Goal: Task Accomplishment & Management: Complete application form

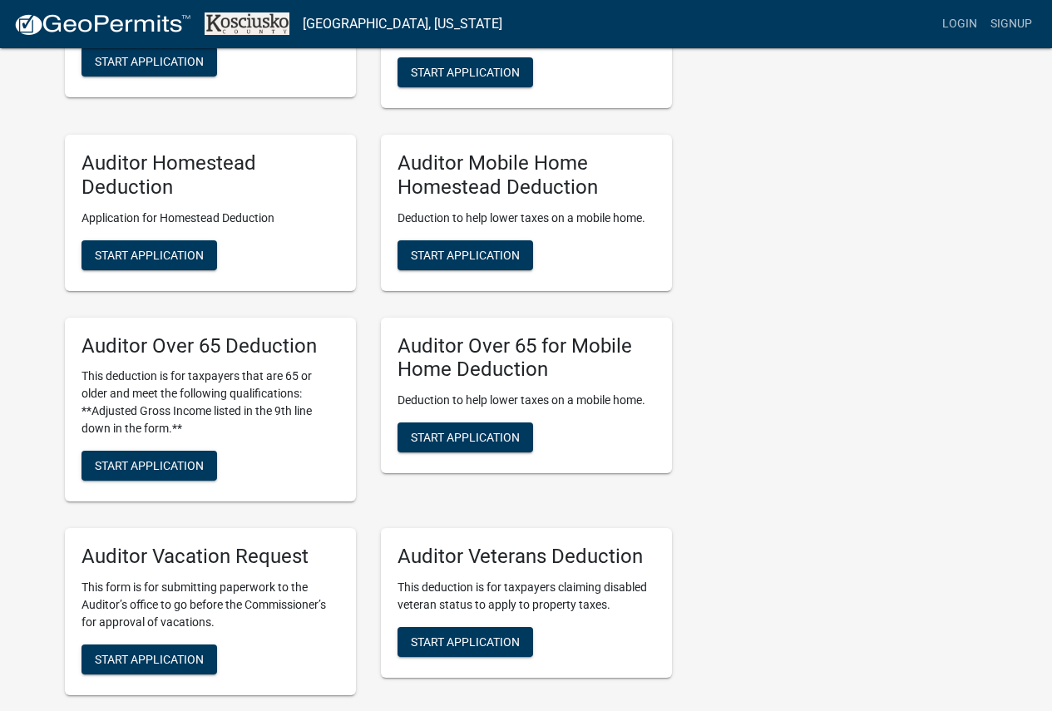
scroll to position [998, 0]
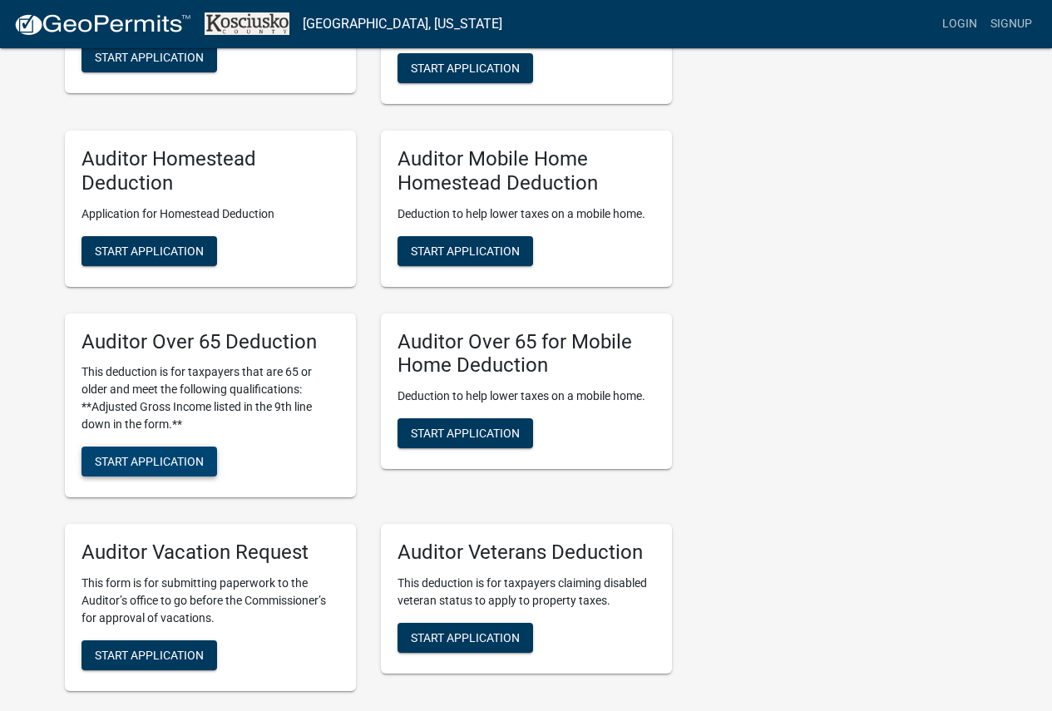
click at [164, 464] on span "Start Application" at bounding box center [149, 461] width 109 height 13
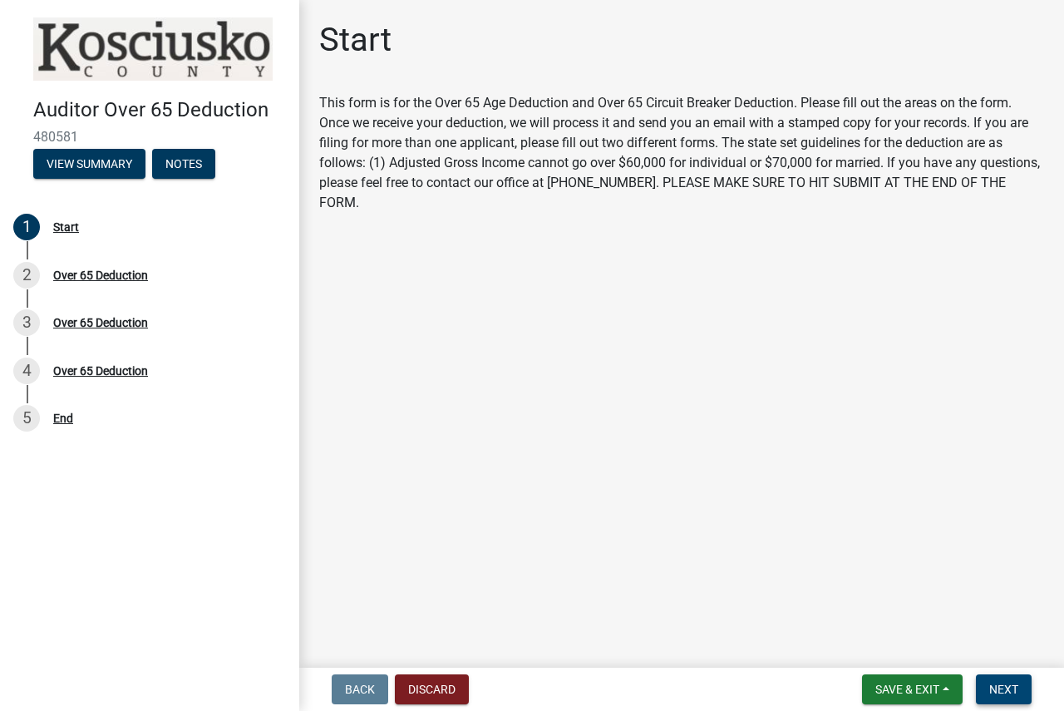
click at [995, 693] on span "Next" at bounding box center [1004, 689] width 29 height 13
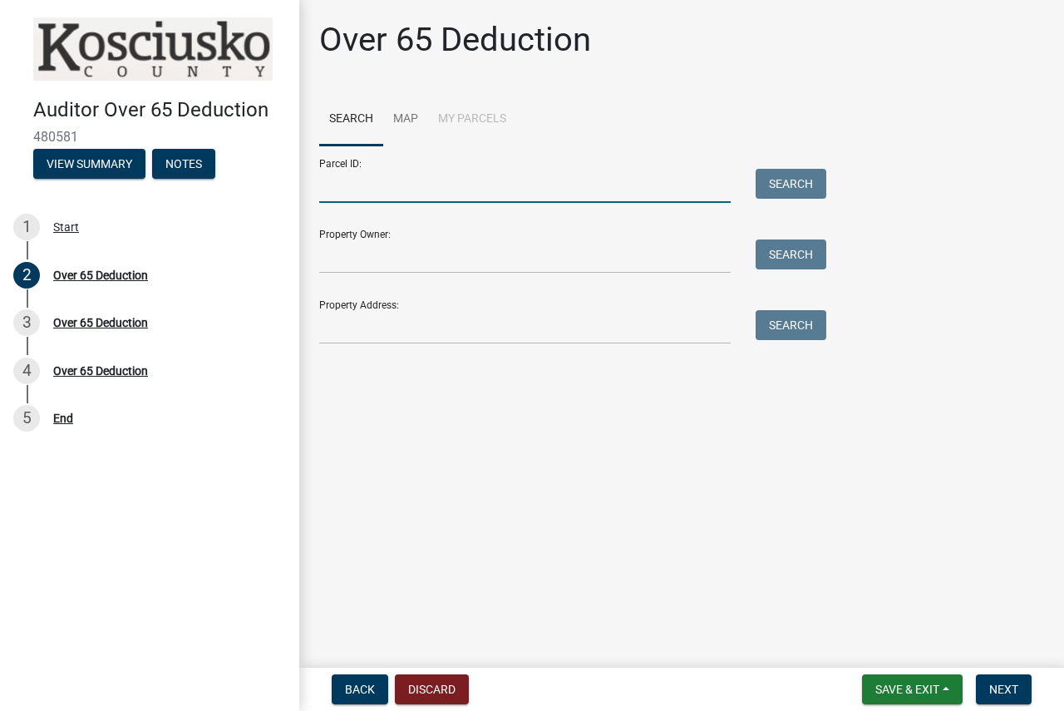
click at [547, 188] on input "Parcel ID:" at bounding box center [525, 186] width 412 height 34
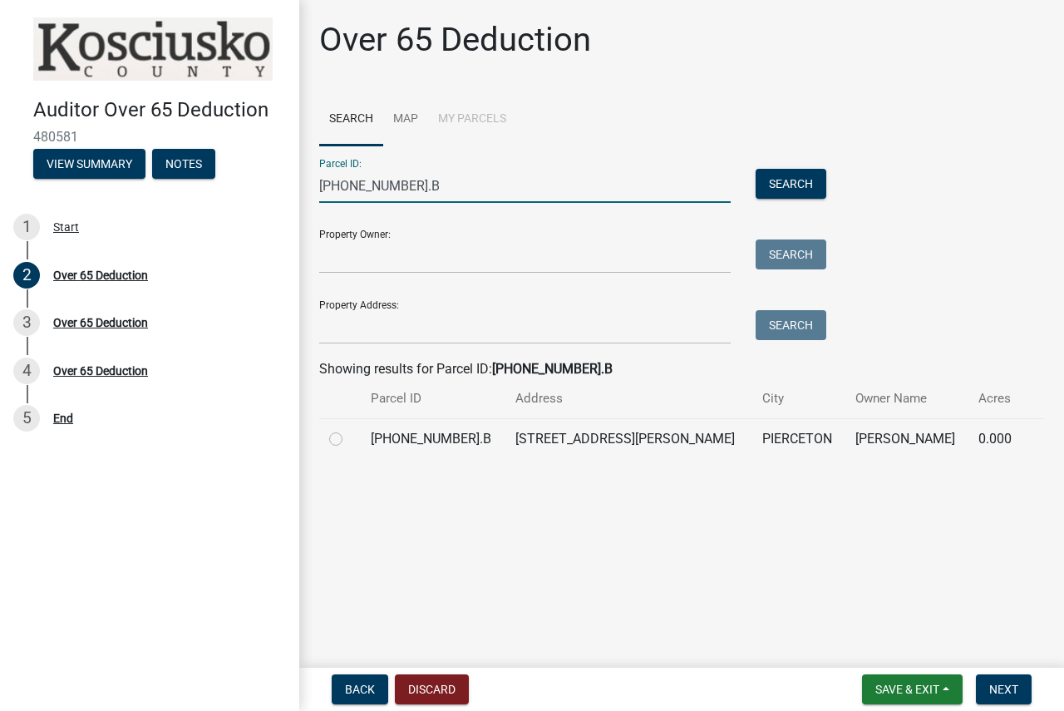
type input "[PHONE_NUMBER].B"
click at [349, 429] on label at bounding box center [349, 429] width 0 height 0
click at [349, 440] on input "radio" at bounding box center [354, 434] width 11 height 11
radio input "true"
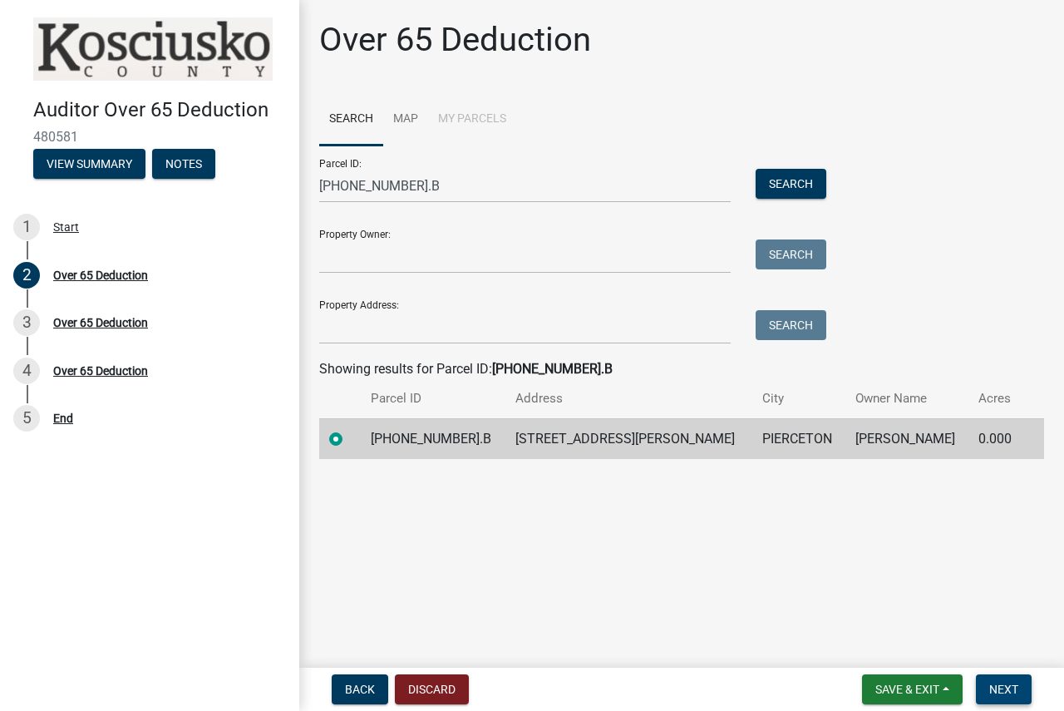
click at [998, 690] on span "Next" at bounding box center [1004, 689] width 29 height 13
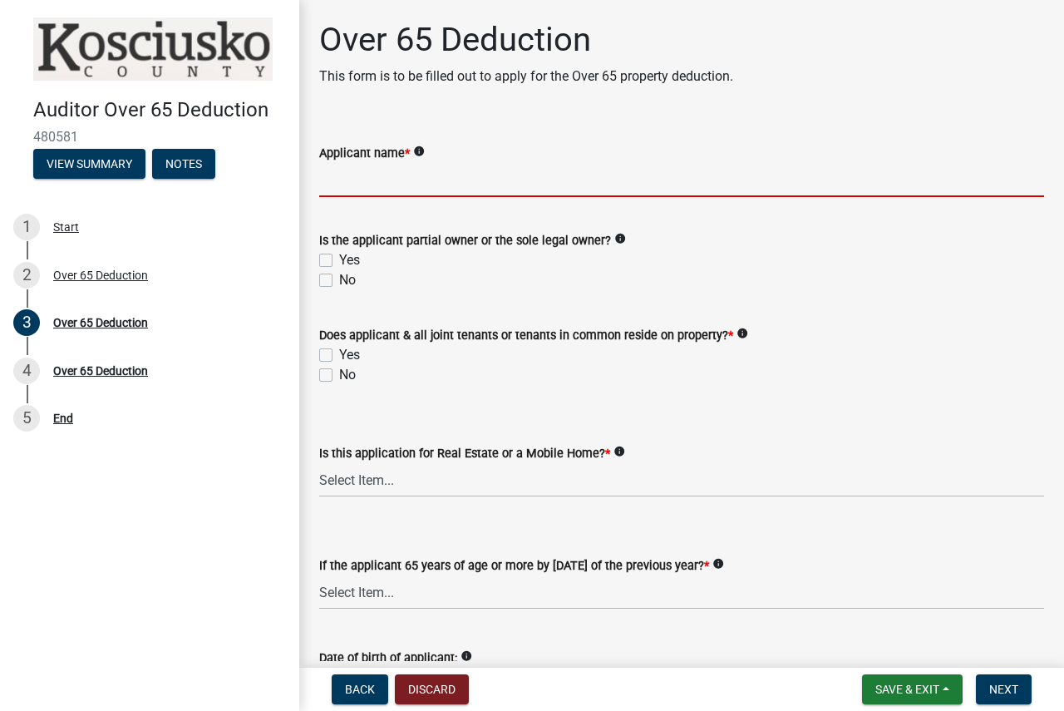
click at [493, 181] on input "Applicant name *" at bounding box center [681, 180] width 725 height 34
type input "[PERSON_NAME]"
click at [339, 257] on label "Yes" at bounding box center [349, 260] width 21 height 20
click at [339, 257] on input "Yes" at bounding box center [344, 255] width 11 height 11
checkbox input "true"
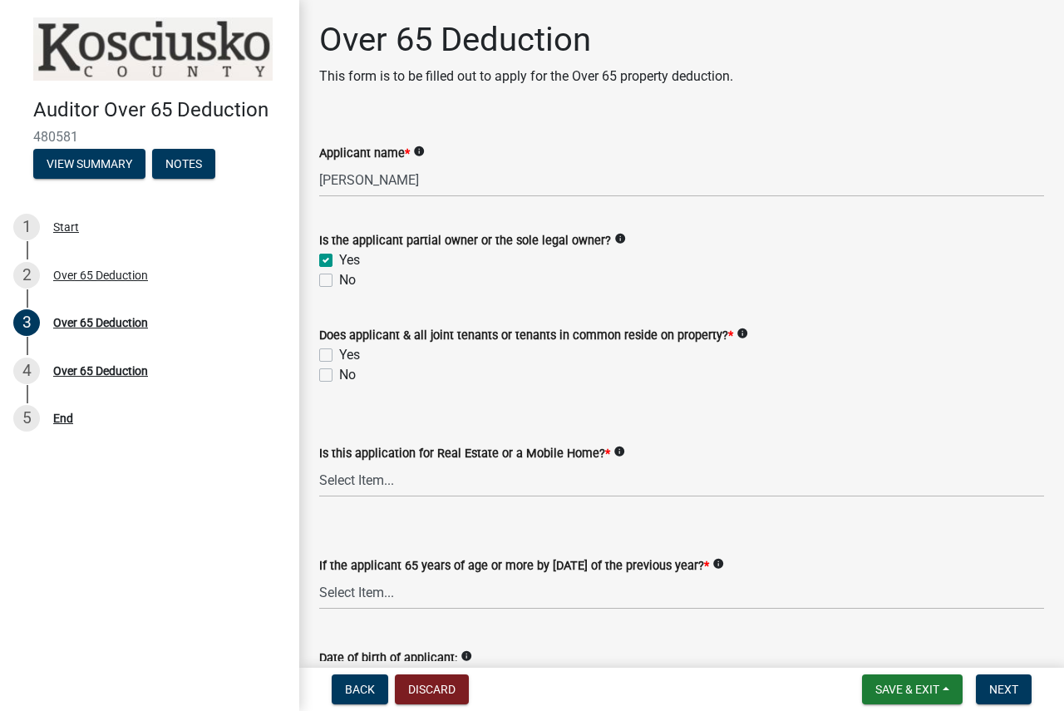
checkbox input "false"
click at [333, 354] on div "Yes" at bounding box center [681, 355] width 725 height 20
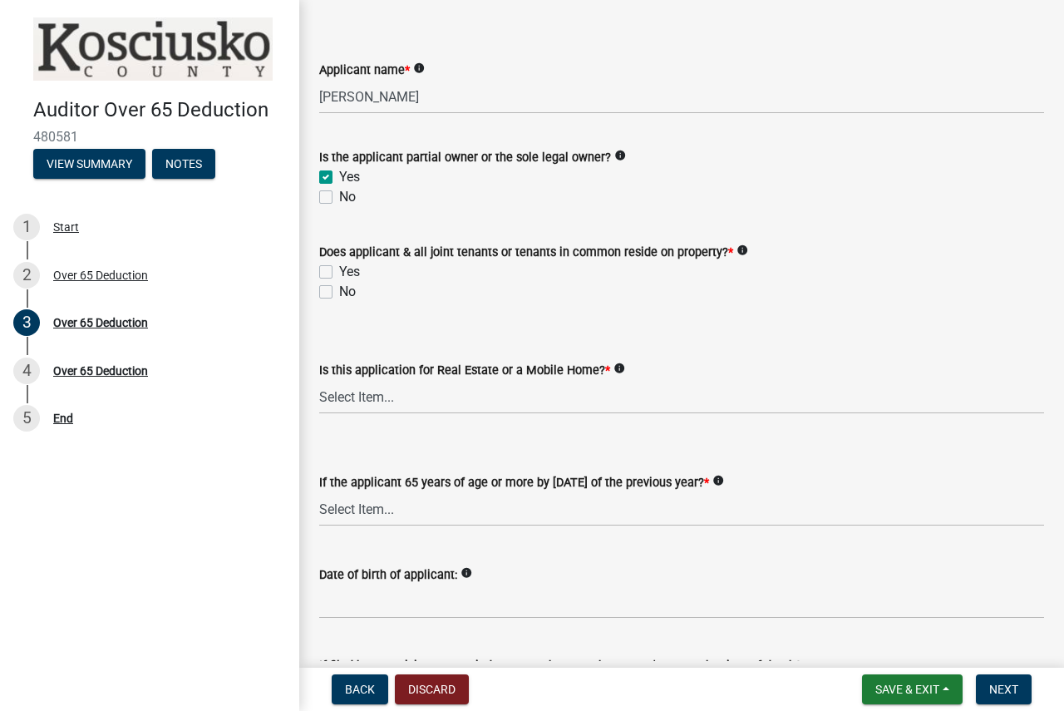
click at [327, 279] on div "Yes" at bounding box center [681, 272] width 725 height 20
click at [325, 279] on div "Yes" at bounding box center [681, 272] width 725 height 20
click at [339, 278] on label "Yes" at bounding box center [349, 272] width 21 height 20
click at [339, 273] on input "Yes" at bounding box center [344, 267] width 11 height 11
checkbox input "true"
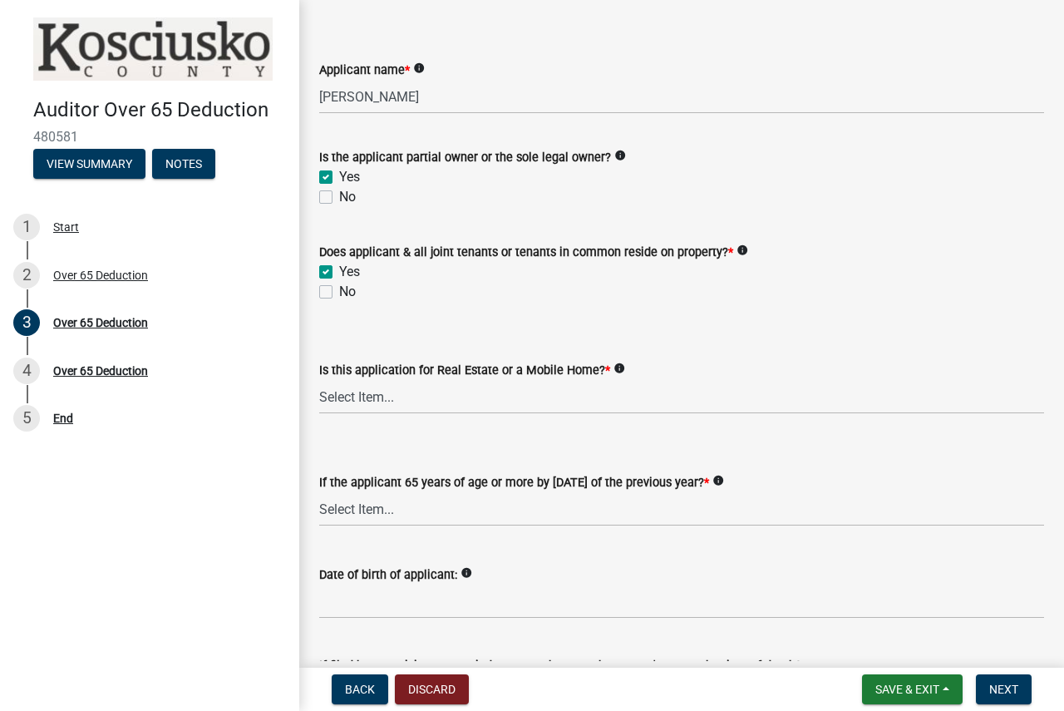
checkbox input "false"
click at [355, 401] on select "Select Item... Real Property Mobile Home" at bounding box center [681, 397] width 725 height 34
click at [319, 380] on select "Select Item... Real Property Mobile Home" at bounding box center [681, 397] width 725 height 34
select select "9e0fe018-0807-4cb1-b9d0-1ea803b42424"
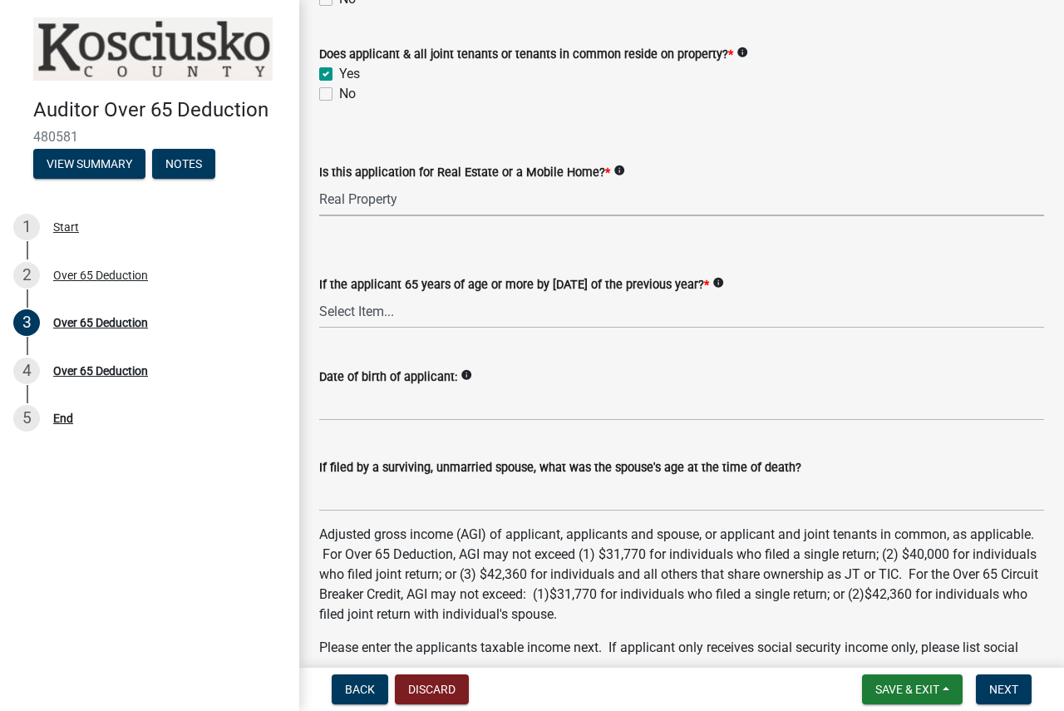
scroll to position [333, 0]
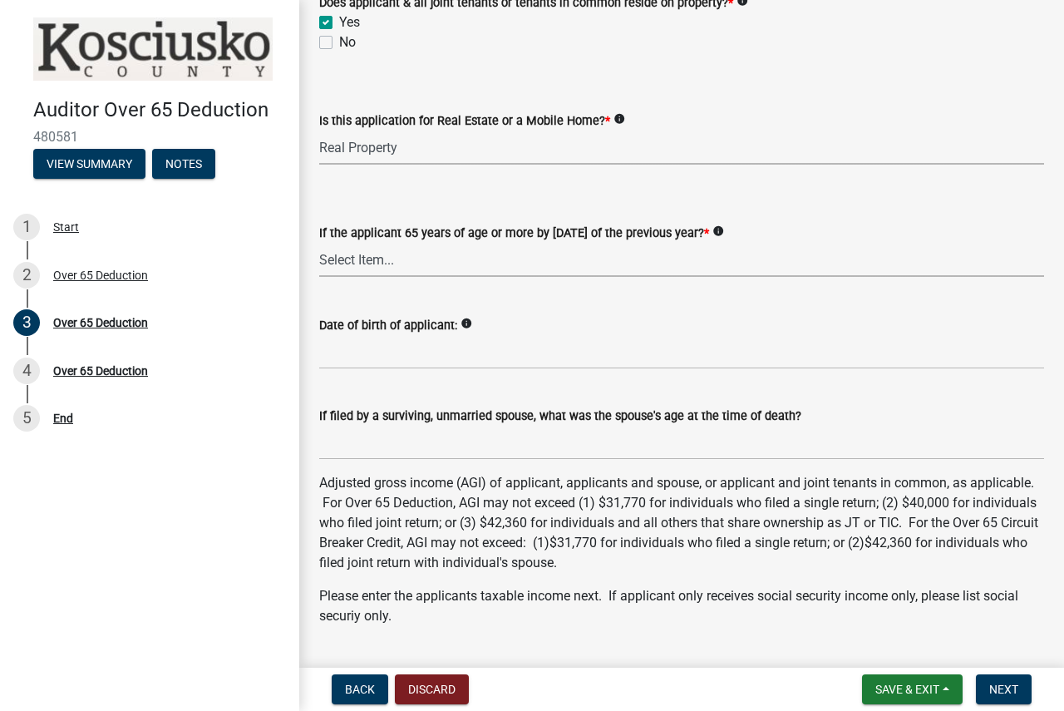
click at [398, 267] on select "Select Item... Yes No" at bounding box center [681, 260] width 725 height 34
click at [319, 243] on select "Select Item... Yes No" at bounding box center [681, 260] width 725 height 34
select select "61dd1732-a076-4c03-aff6-a332f5b70cd1"
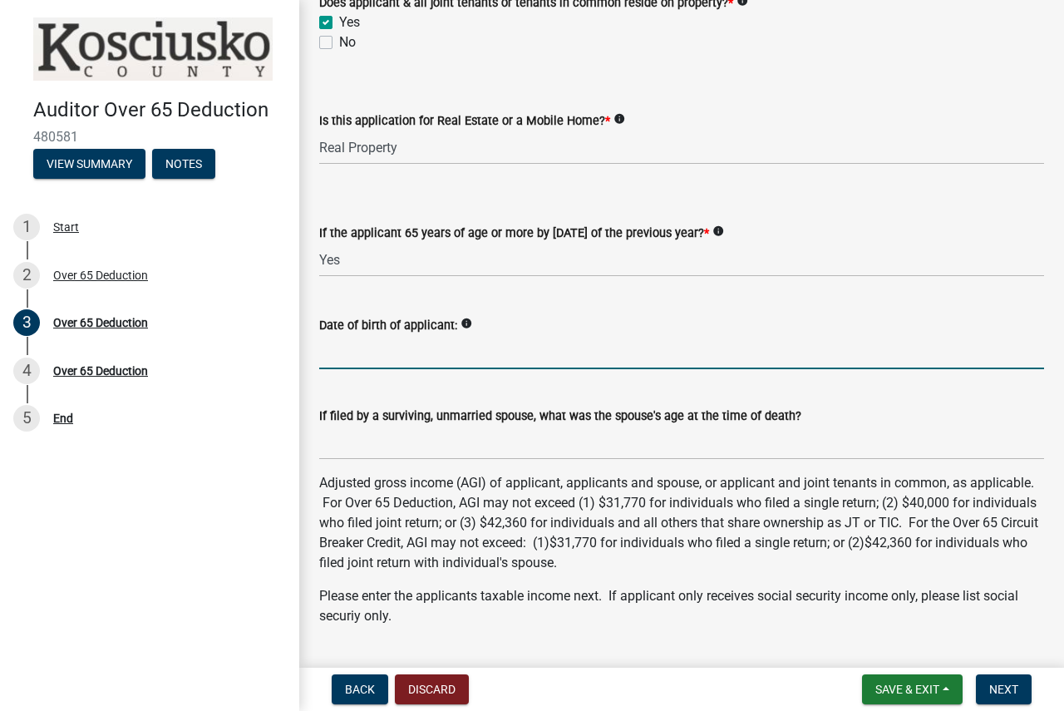
click at [387, 350] on input "Date of birth of applicant:" at bounding box center [681, 352] width 725 height 34
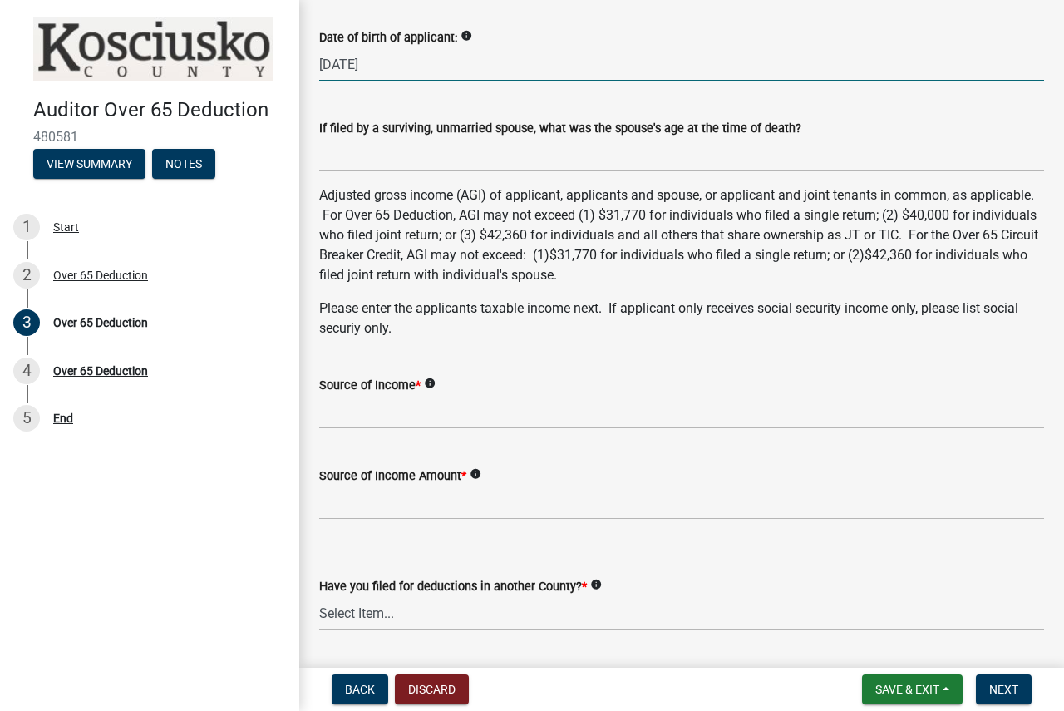
scroll to position [665, 0]
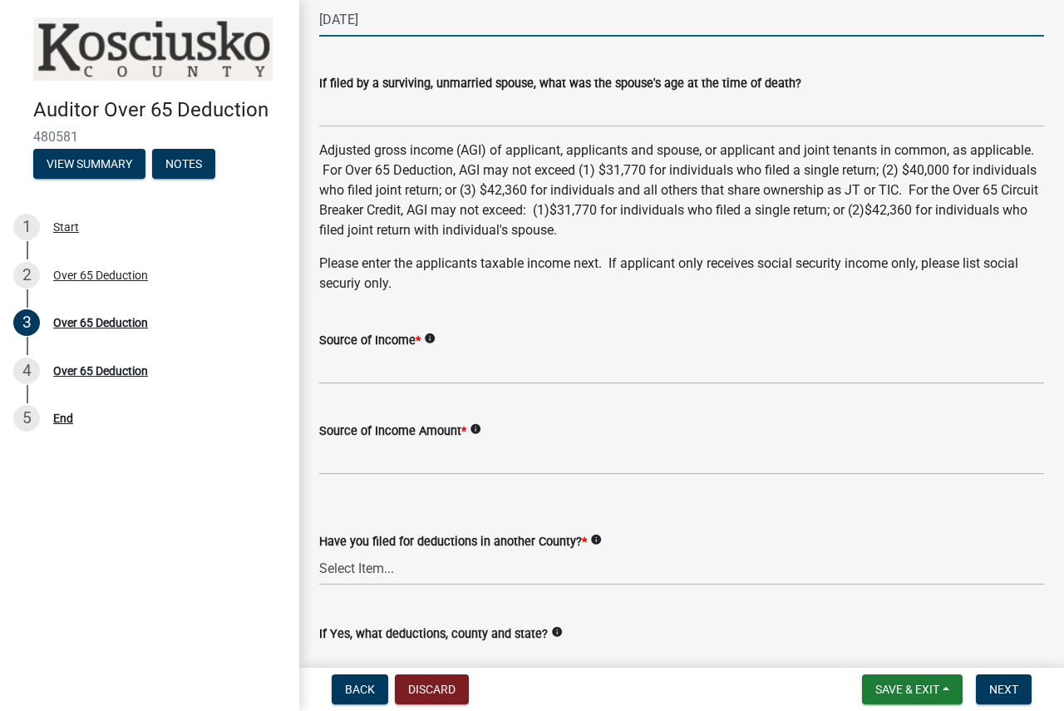
type input "[DATE]"
click at [375, 373] on input "Source of Income *" at bounding box center [681, 367] width 725 height 34
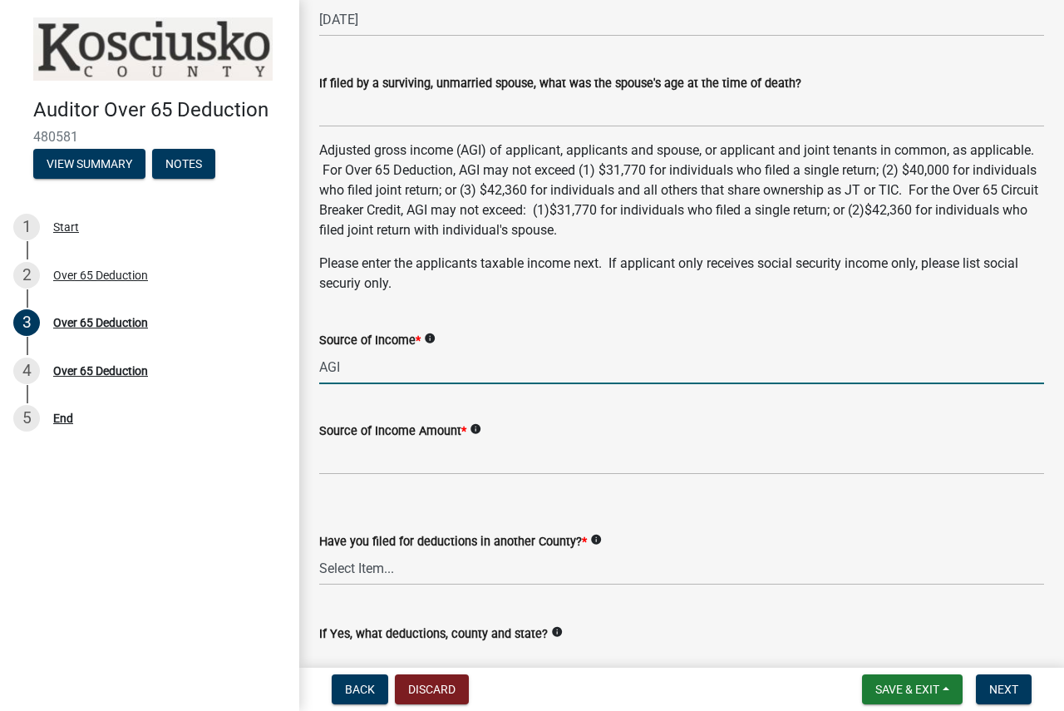
type input "AGI"
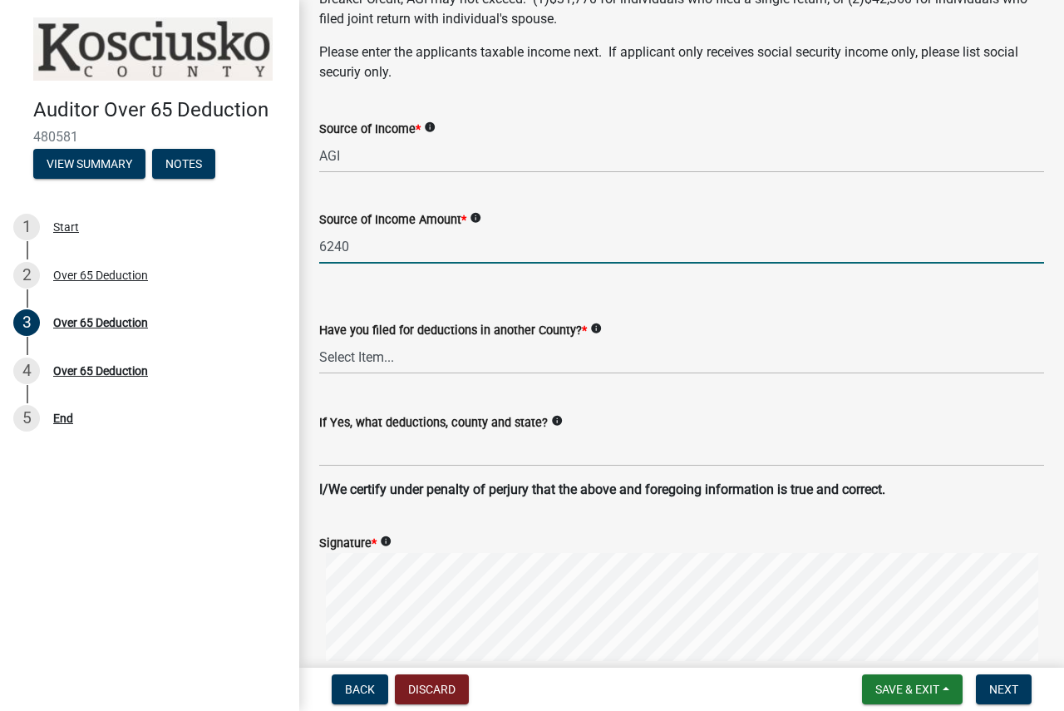
scroll to position [915, 0]
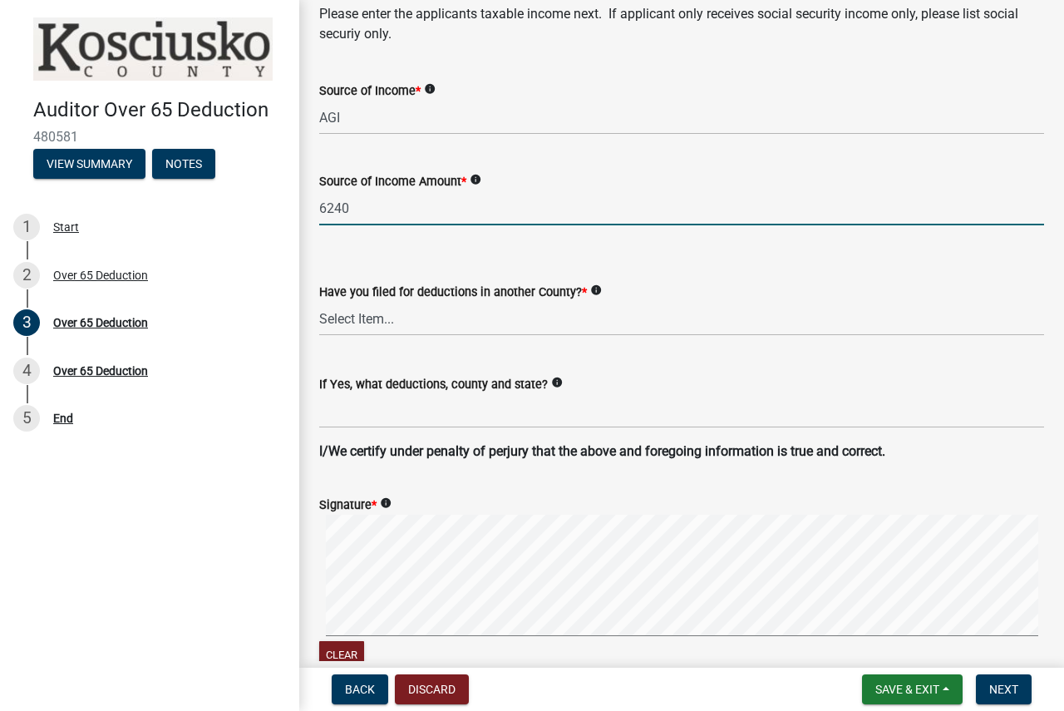
type input "6240"
click at [400, 323] on select "Select Item... Yes No" at bounding box center [681, 319] width 725 height 34
click at [319, 302] on select "Select Item... Yes No" at bounding box center [681, 319] width 725 height 34
select select "c3747c1b-6a10-4157-a122-bd71e37b161f"
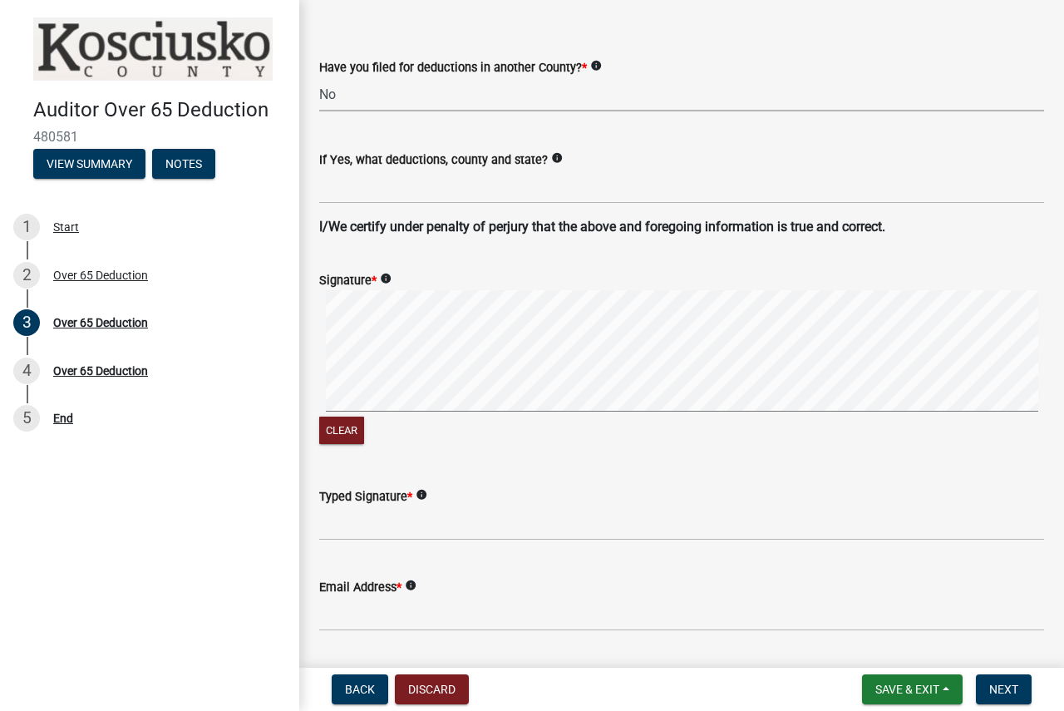
scroll to position [1164, 0]
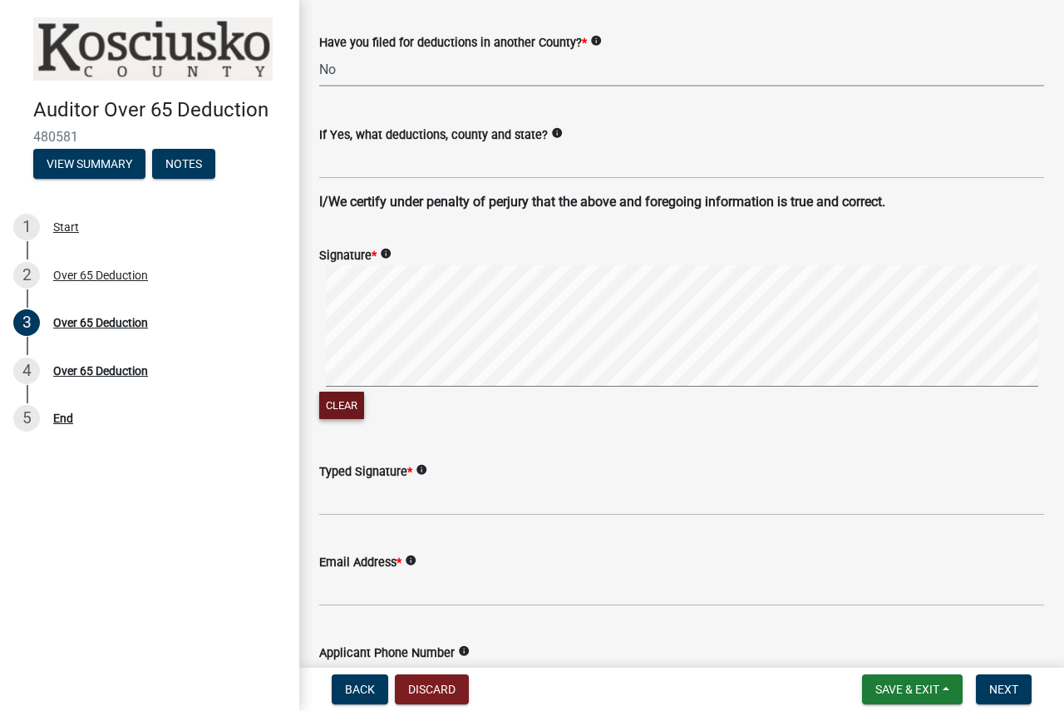
click at [356, 391] on signature-pad at bounding box center [681, 328] width 725 height 126
click at [368, 500] on input "Typed Signature *" at bounding box center [681, 498] width 725 height 34
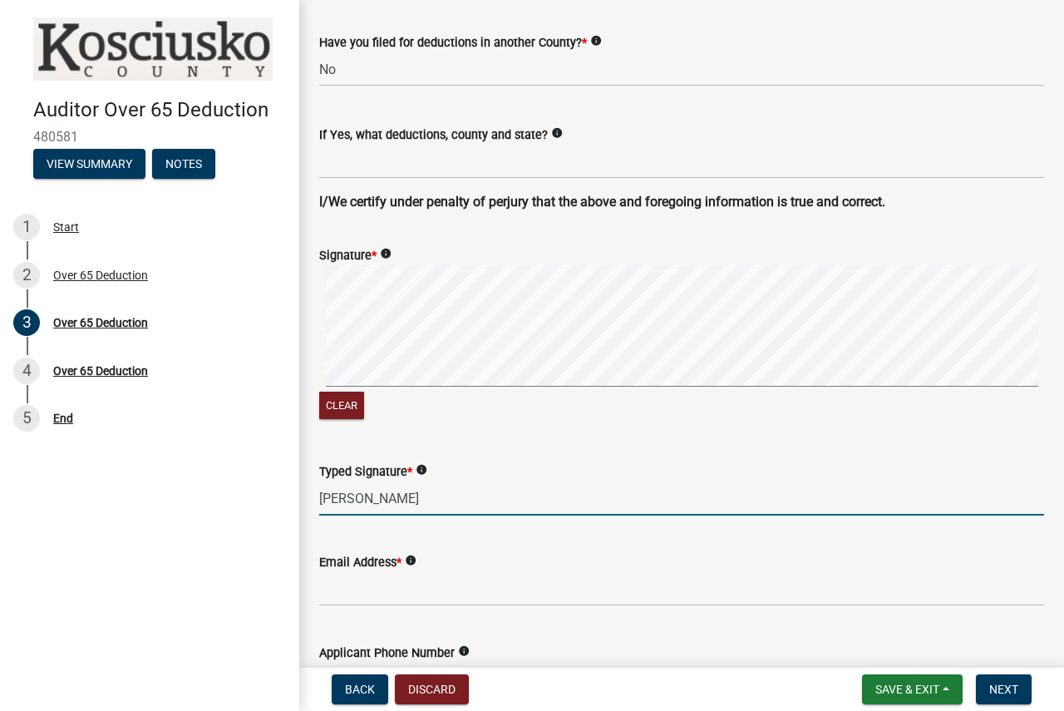
type input "[PERSON_NAME]"
click at [368, 576] on input "Email Address *" at bounding box center [681, 589] width 725 height 34
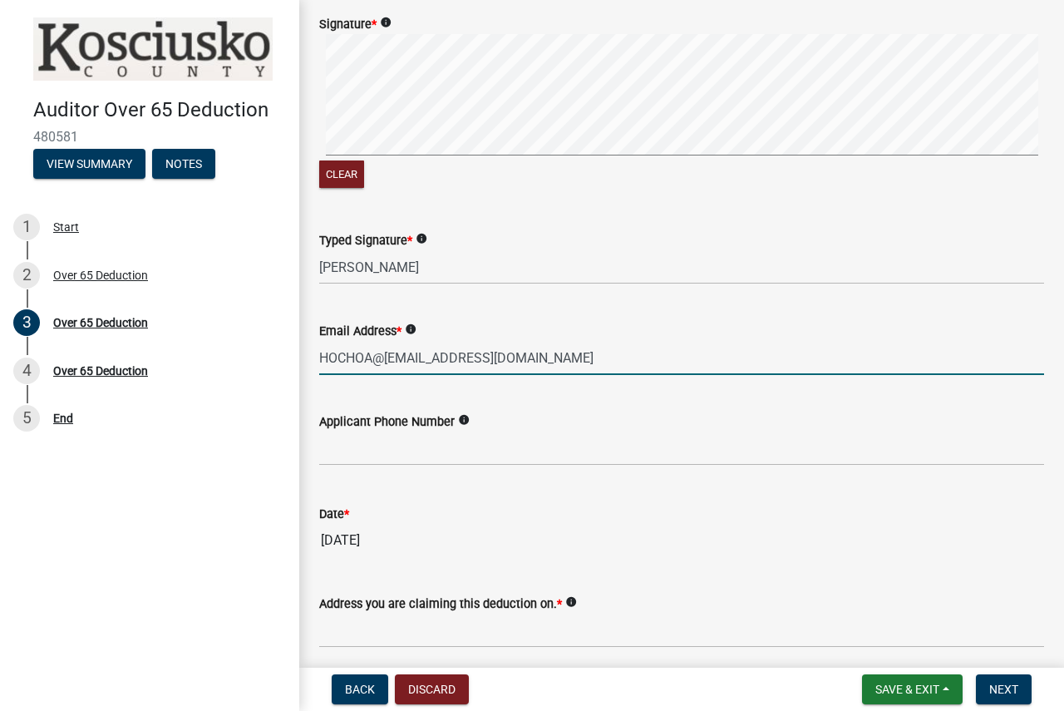
scroll to position [1414, 0]
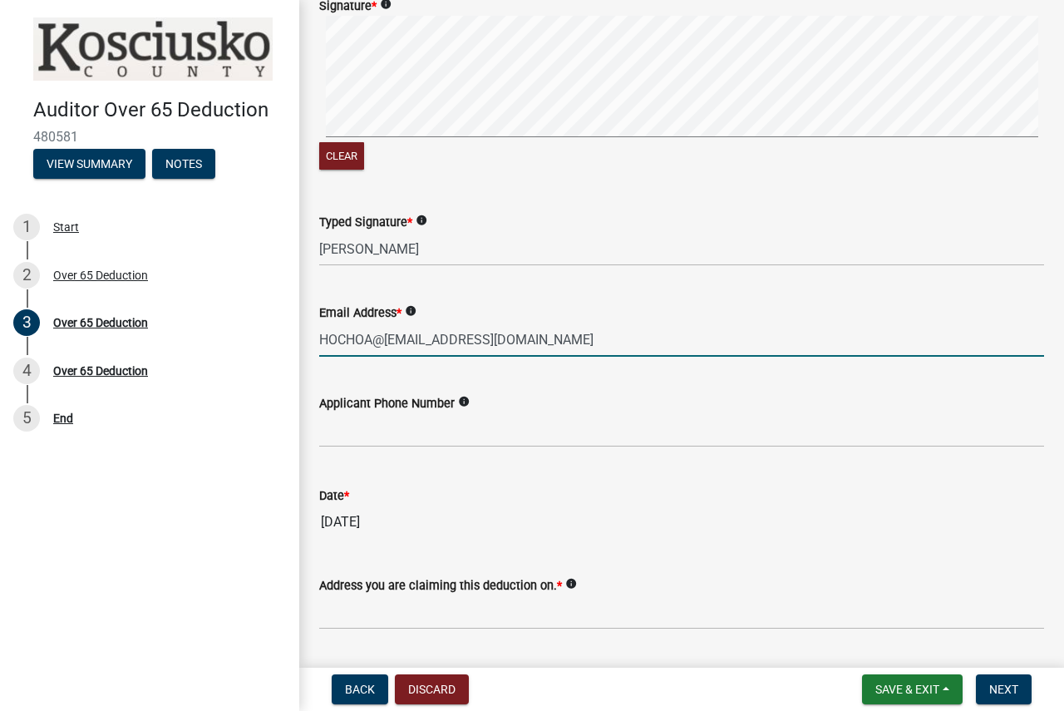
type input "HOCHOA@[EMAIL_ADDRESS][DOMAIN_NAME]"
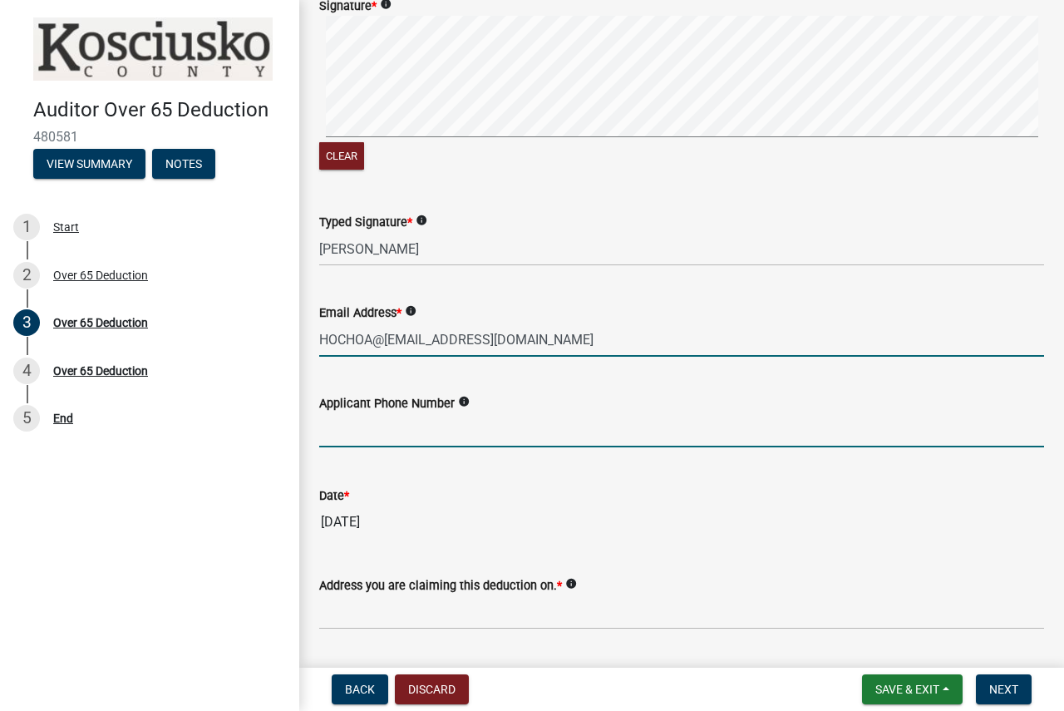
click at [364, 416] on form "Applicant Phone Number info" at bounding box center [681, 420] width 725 height 54
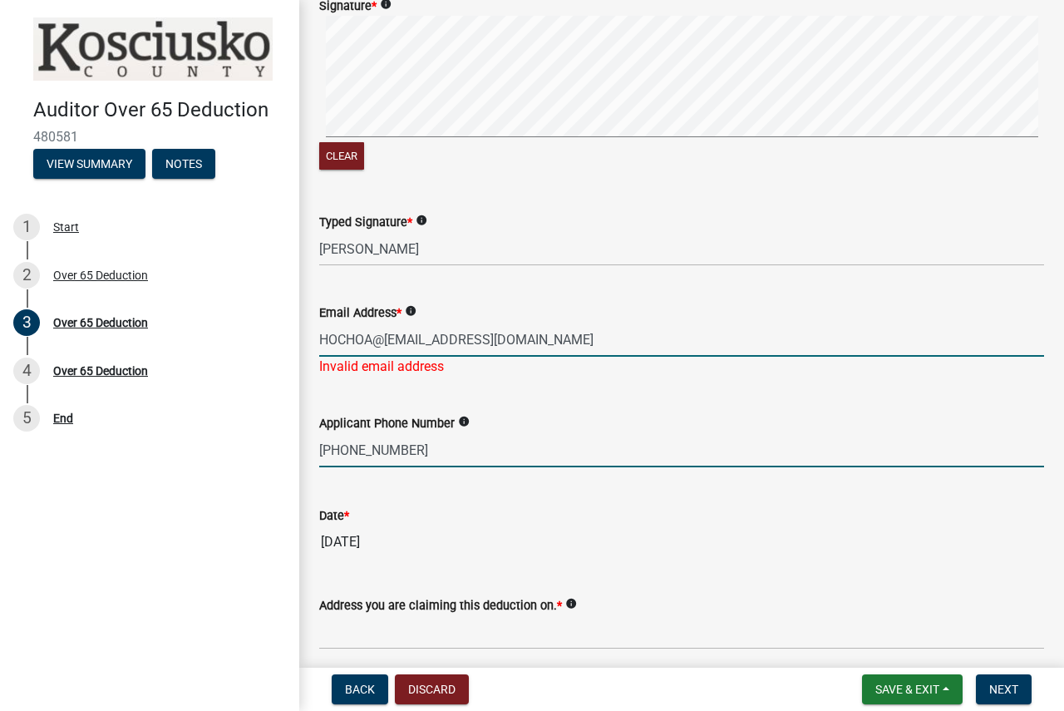
type input "5744536399"
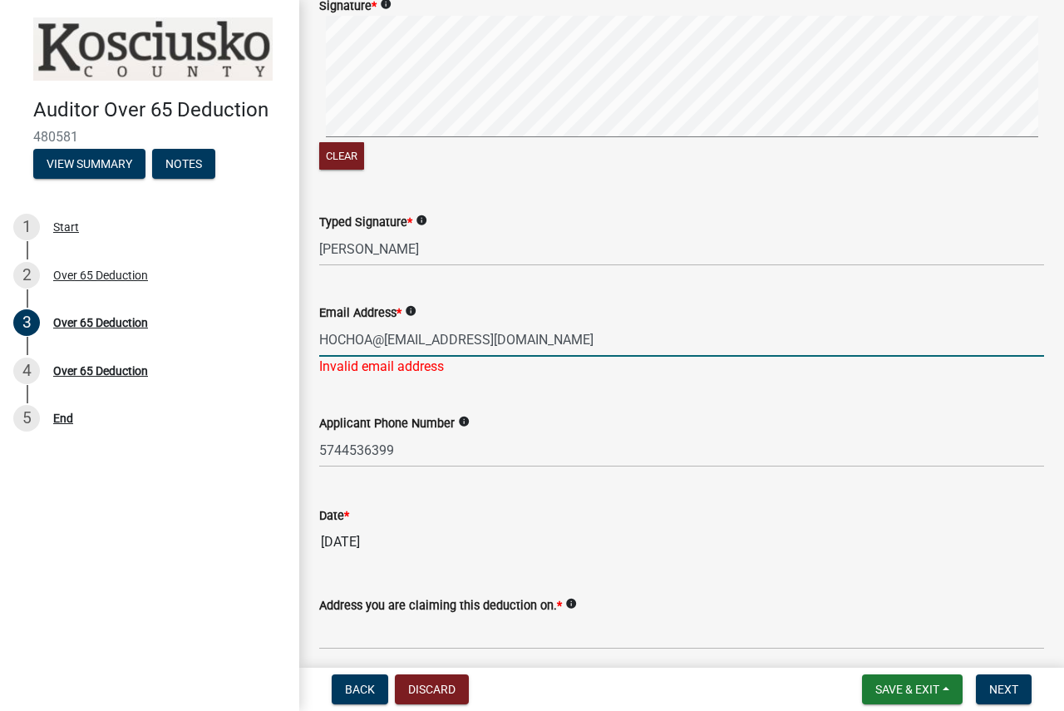
drag, startPoint x: 373, startPoint y: 335, endPoint x: 408, endPoint y: 390, distance: 65.5
click at [373, 335] on input "HOCHOA@[EMAIL_ADDRESS][DOMAIN_NAME]" at bounding box center [681, 340] width 725 height 34
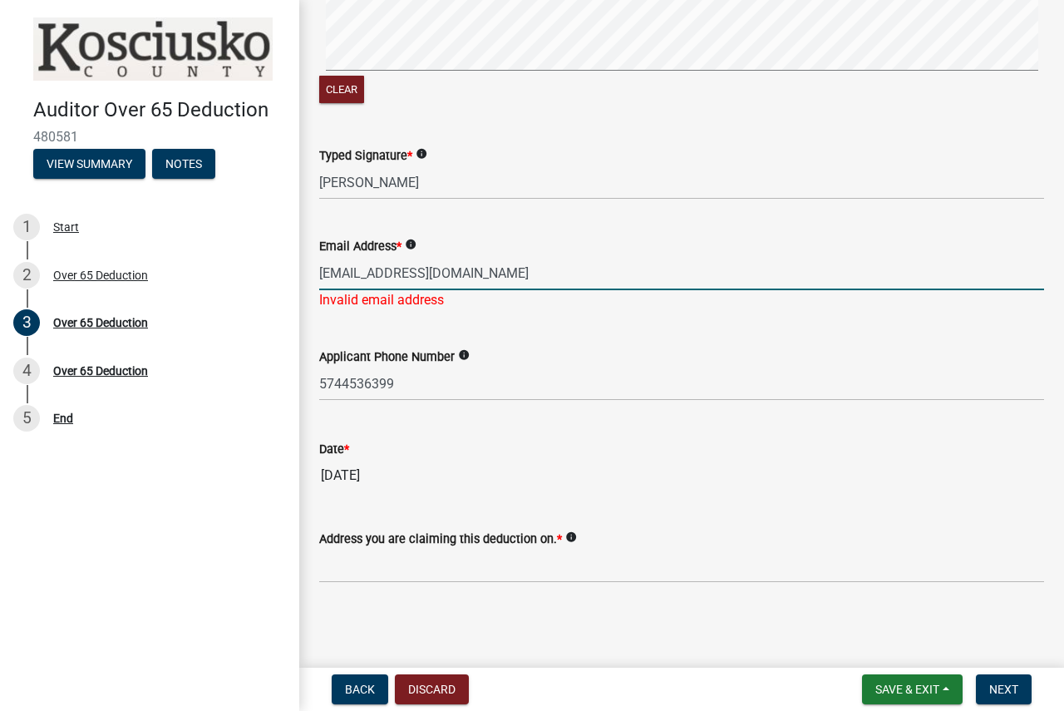
type input "[EMAIL_ADDRESS][DOMAIN_NAME]"
drag, startPoint x: 377, startPoint y: 570, endPoint x: 209, endPoint y: 555, distance: 168.6
click at [376, 570] on input "Address you are claiming this deduction on. *" at bounding box center [681, 566] width 725 height 34
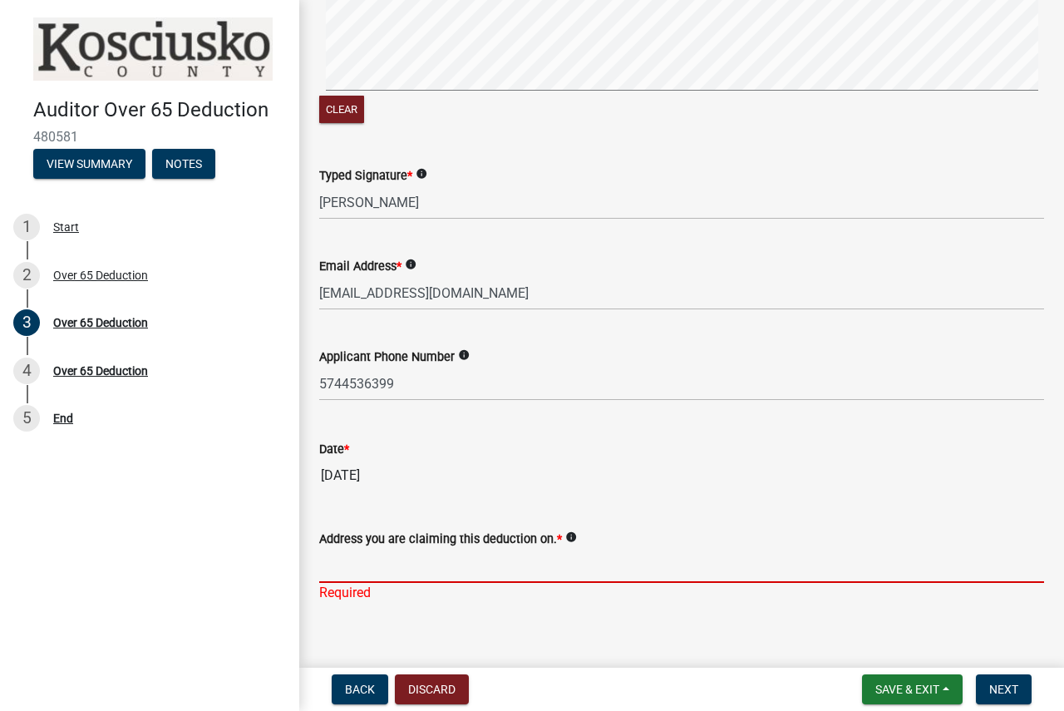
click at [442, 572] on input "Address you are claiming this deduction on. *" at bounding box center [681, 566] width 725 height 34
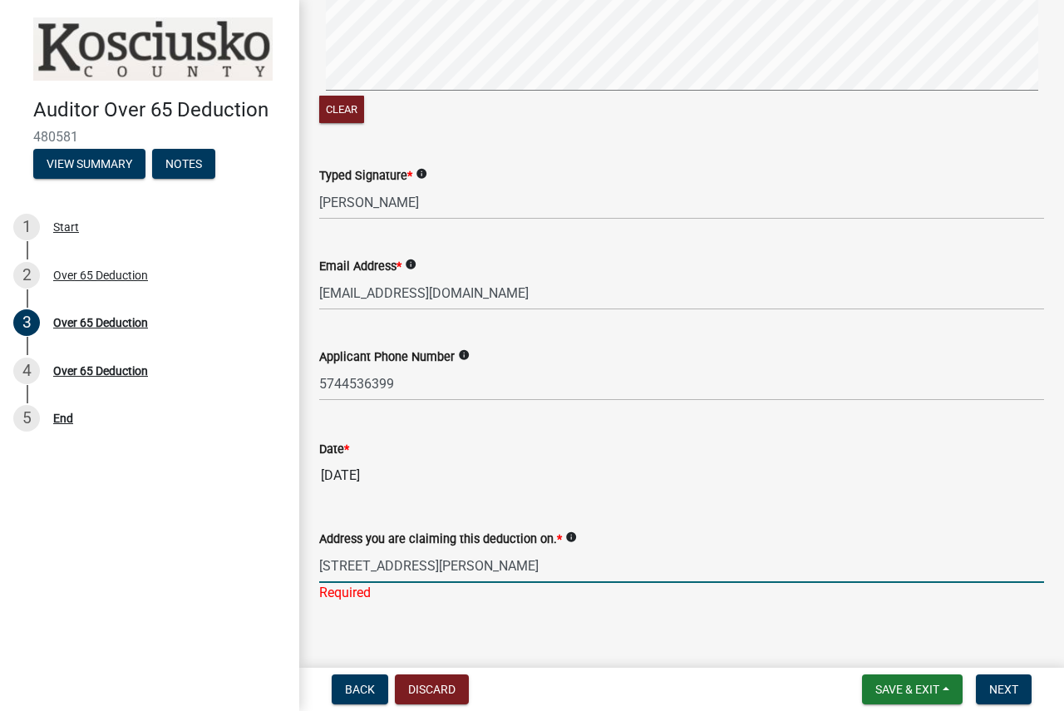
scroll to position [1480, 0]
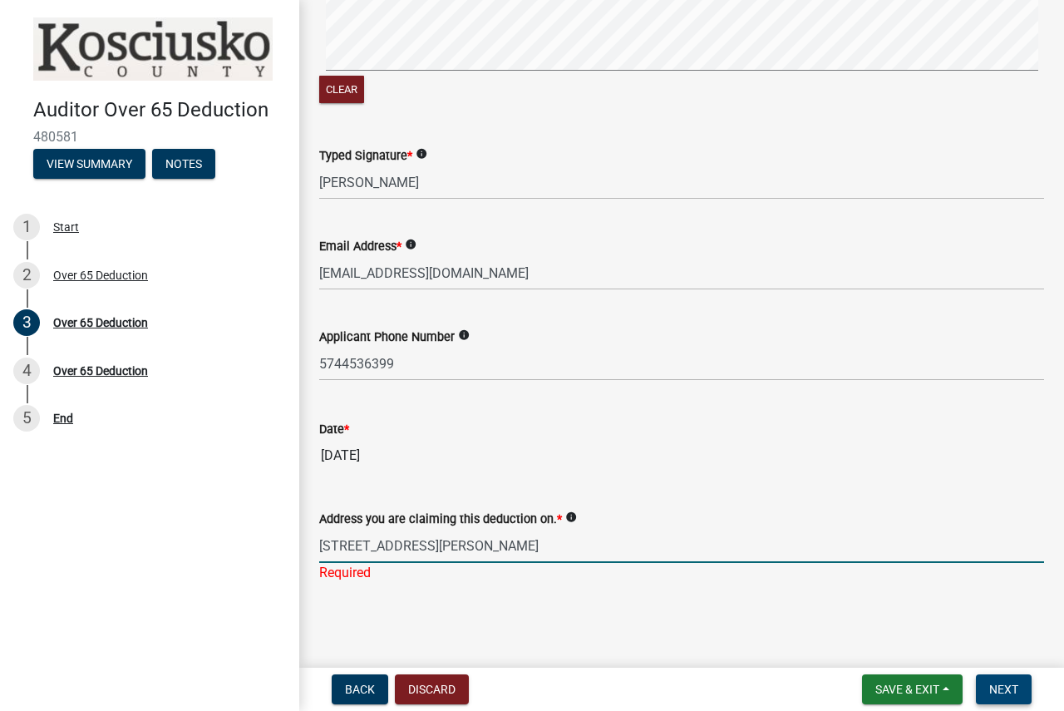
type input "[STREET_ADDRESS][PERSON_NAME]"
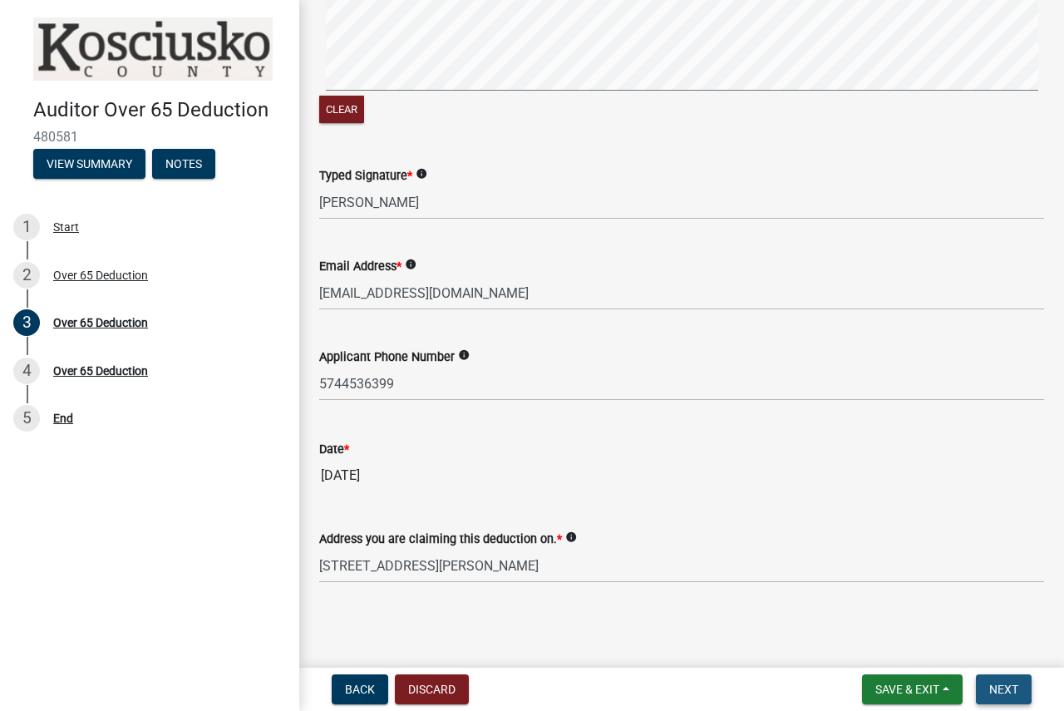
click at [985, 690] on button "Next" at bounding box center [1004, 689] width 56 height 30
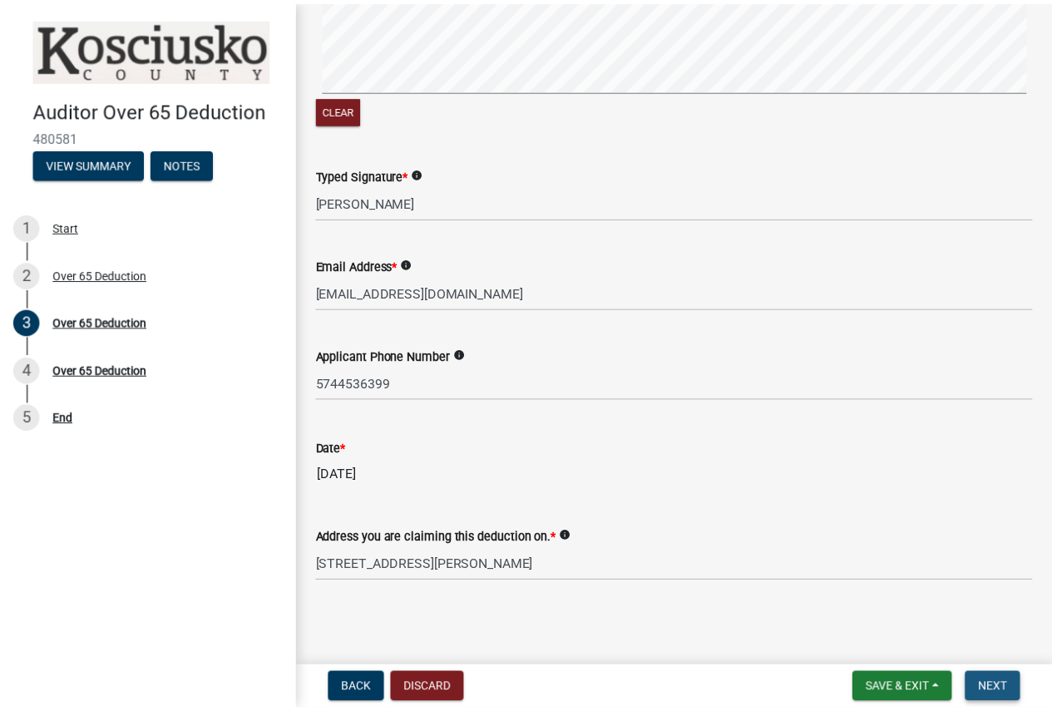
scroll to position [0, 0]
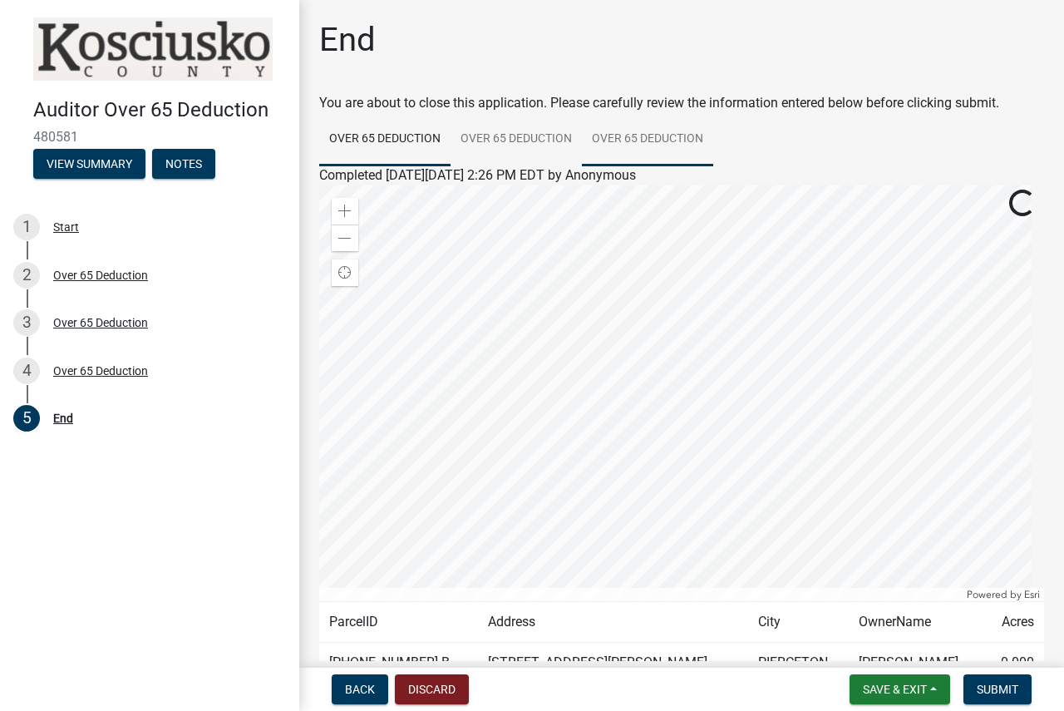
click at [661, 136] on link "Over 65 Deduction" at bounding box center [647, 139] width 131 height 53
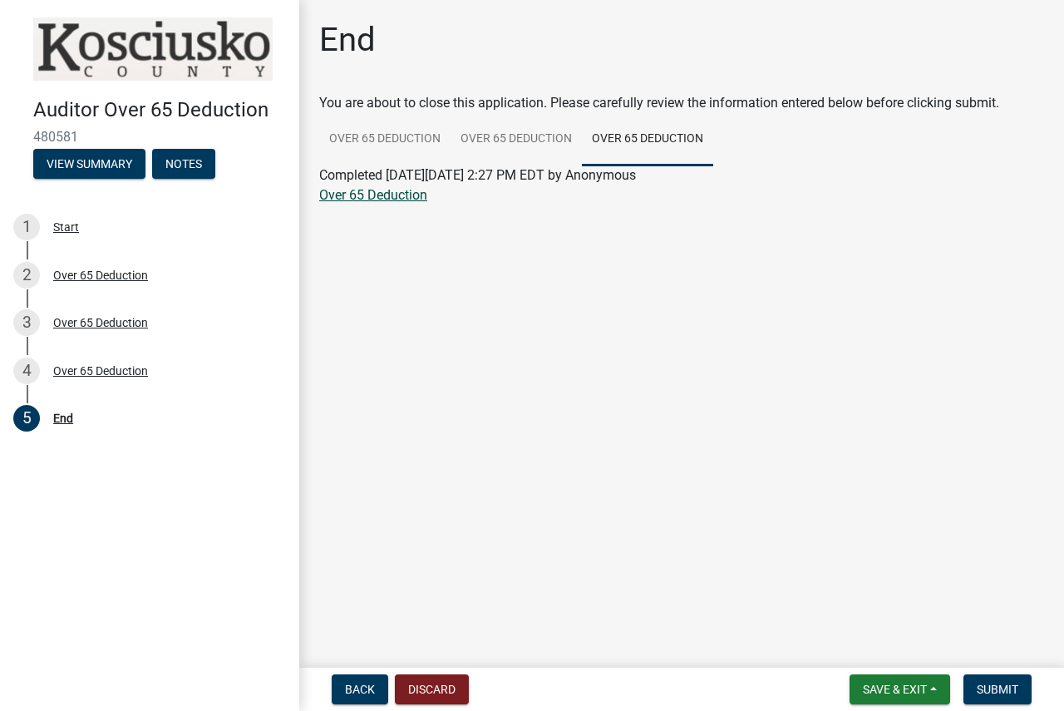
click at [358, 198] on link "Over 65 Deduction" at bounding box center [373, 195] width 108 height 16
click at [1004, 693] on span "Submit" at bounding box center [998, 689] width 42 height 13
